Goal: Find specific page/section: Find specific page/section

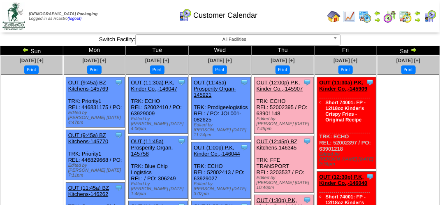
click at [138, 15] on div "Customer Calendar" at bounding box center [218, 12] width 251 height 23
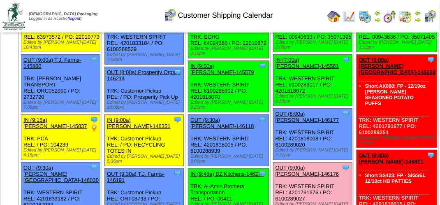
scroll to position [247, 0]
